Goal: Information Seeking & Learning: Learn about a topic

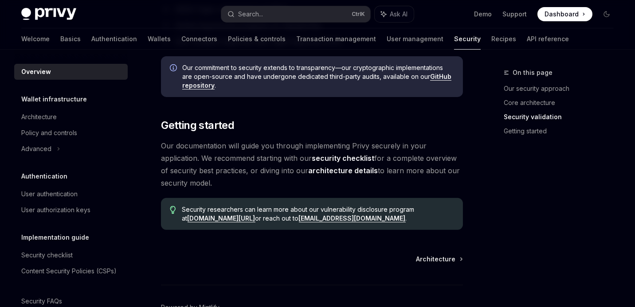
scroll to position [675, 0]
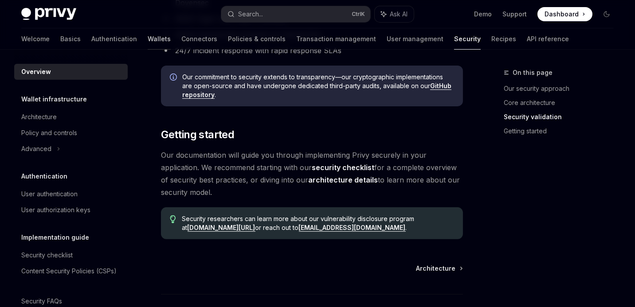
click at [148, 44] on link "Wallets" at bounding box center [159, 38] width 23 height 21
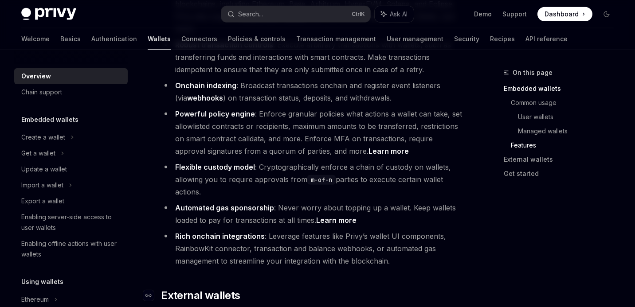
scroll to position [1123, 0]
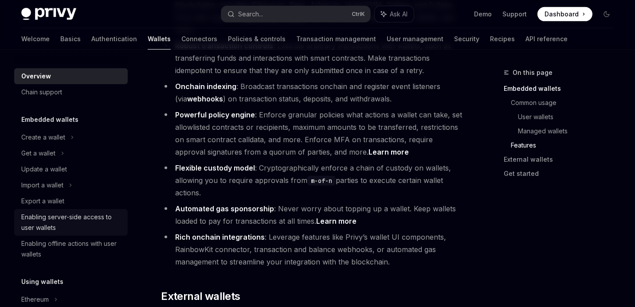
click at [66, 215] on div "Enabling server-side access to user wallets" at bounding box center [71, 222] width 101 height 21
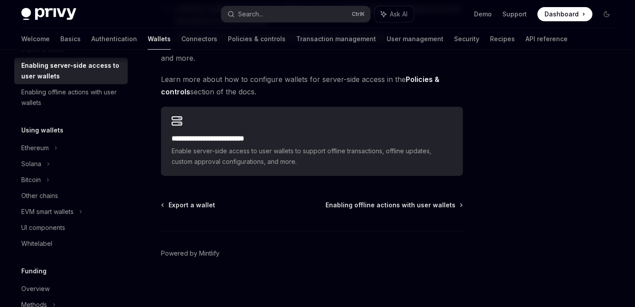
scroll to position [213, 0]
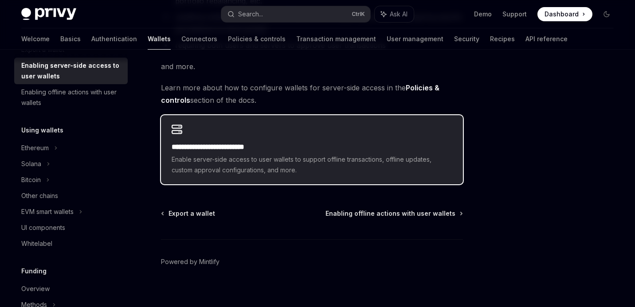
click at [201, 131] on div "**********" at bounding box center [312, 149] width 302 height 69
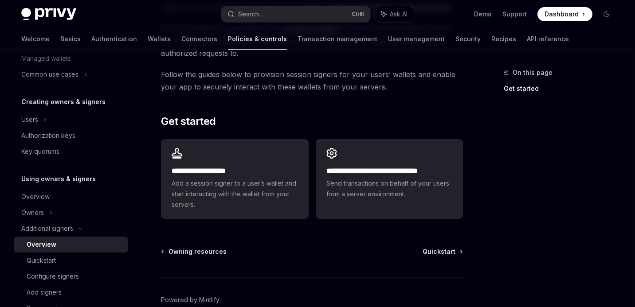
scroll to position [231, 0]
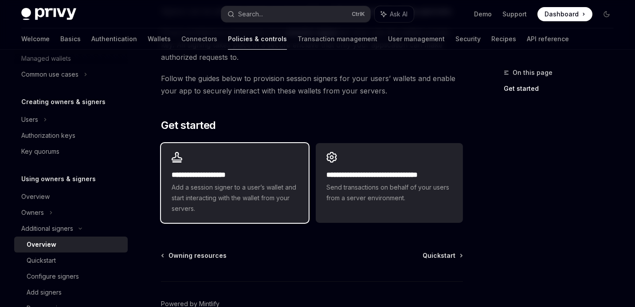
click at [215, 164] on div "**********" at bounding box center [234, 183] width 147 height 80
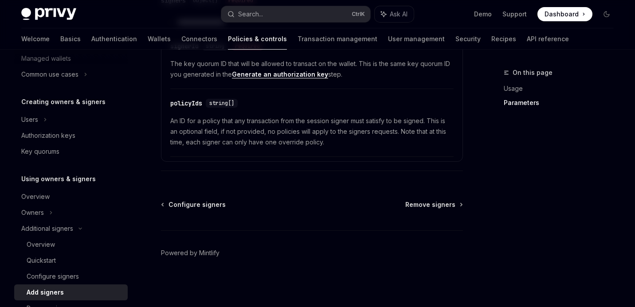
scroll to position [493, 0]
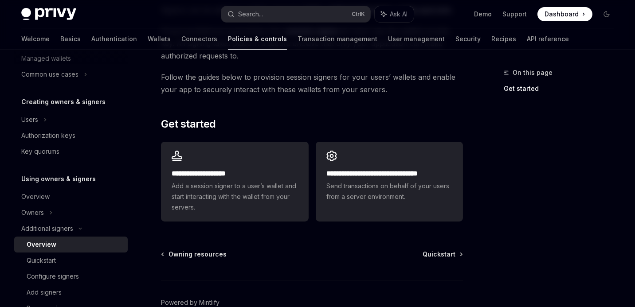
scroll to position [231, 0]
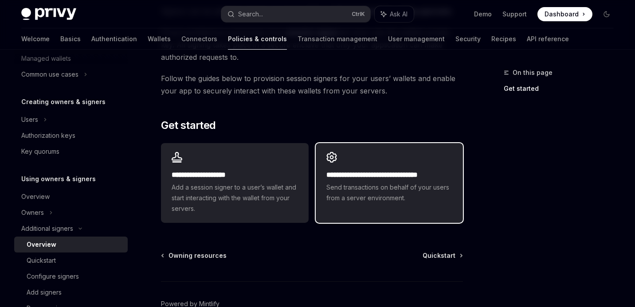
click at [335, 153] on icon at bounding box center [331, 157] width 11 height 11
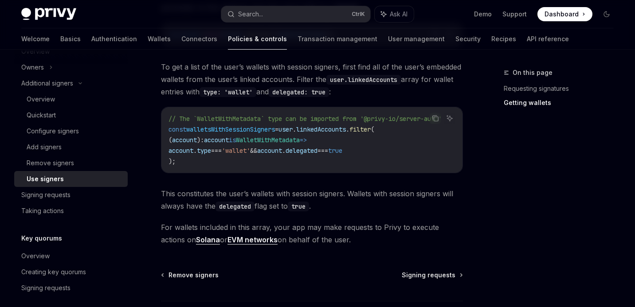
scroll to position [525, 0]
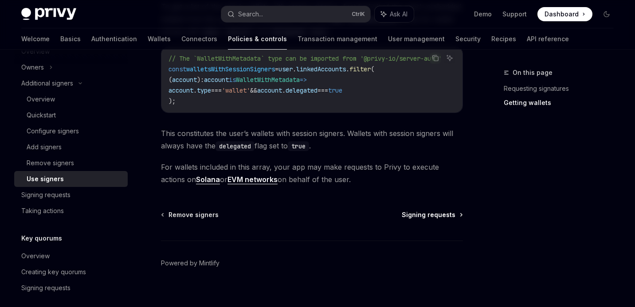
click at [423, 211] on span "Signing requests" at bounding box center [429, 215] width 54 height 9
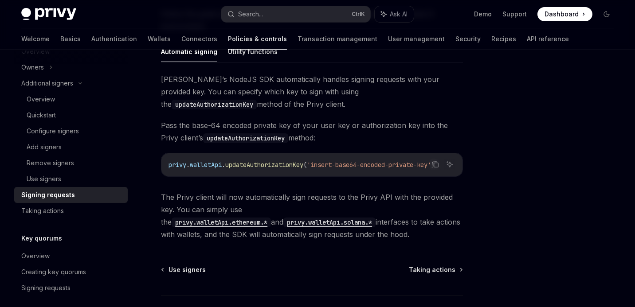
scroll to position [372, 0]
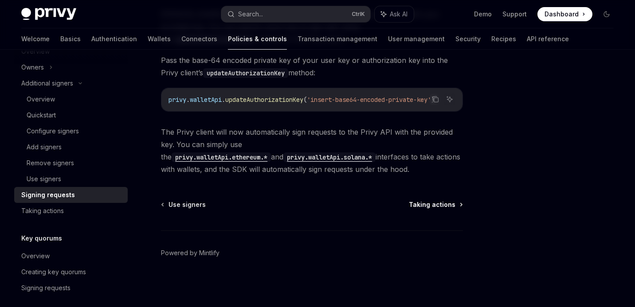
click at [419, 204] on span "Taking actions" at bounding box center [432, 204] width 47 height 9
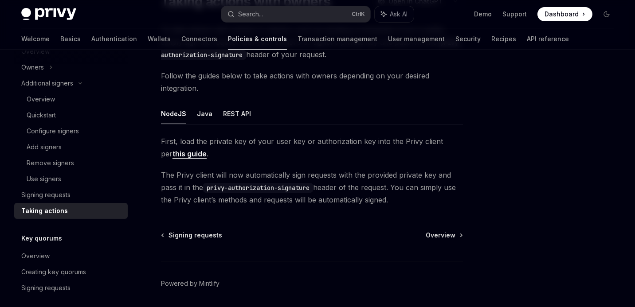
scroll to position [88, 0]
click at [62, 178] on div "Use signers" at bounding box center [75, 179] width 96 height 11
type textarea "*"
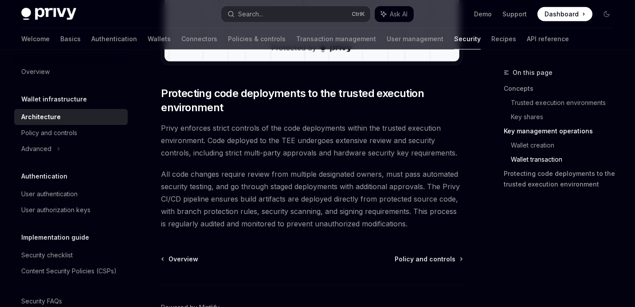
scroll to position [1876, 0]
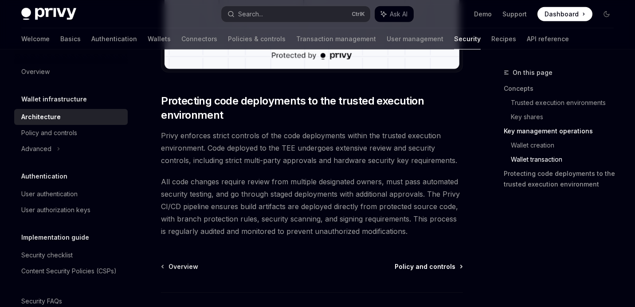
click at [431, 262] on span "Policy and controls" at bounding box center [425, 266] width 61 height 9
type textarea "*"
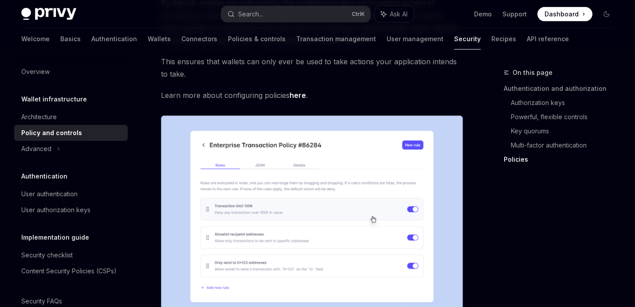
scroll to position [1091, 0]
